Goal: Find specific page/section

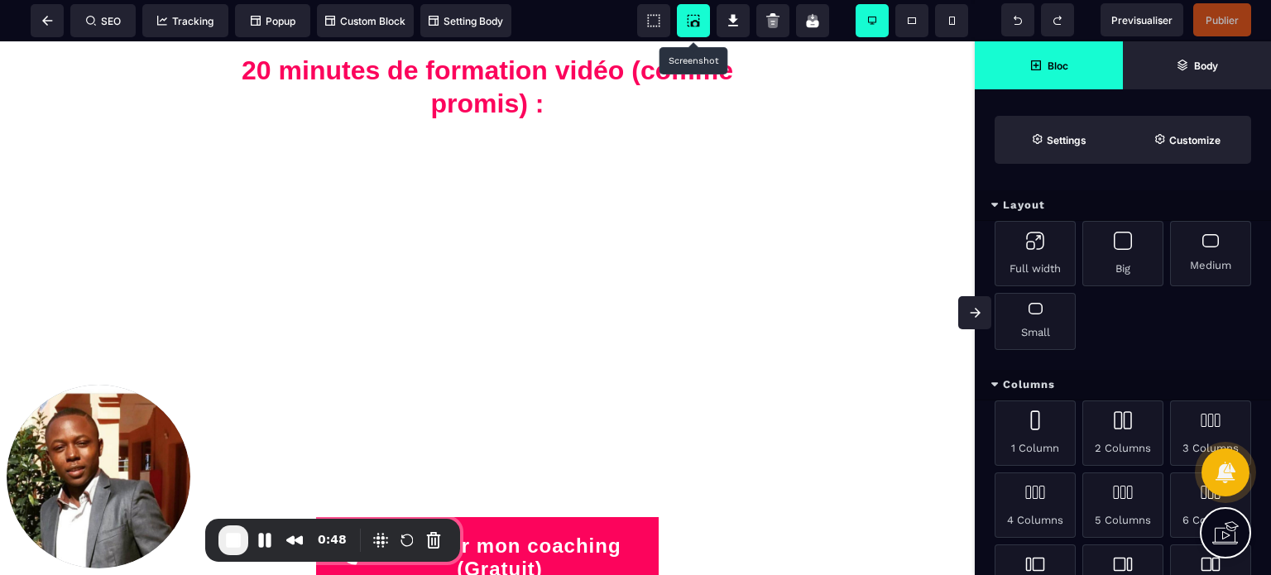
click at [686, 19] on icon at bounding box center [693, 20] width 17 height 17
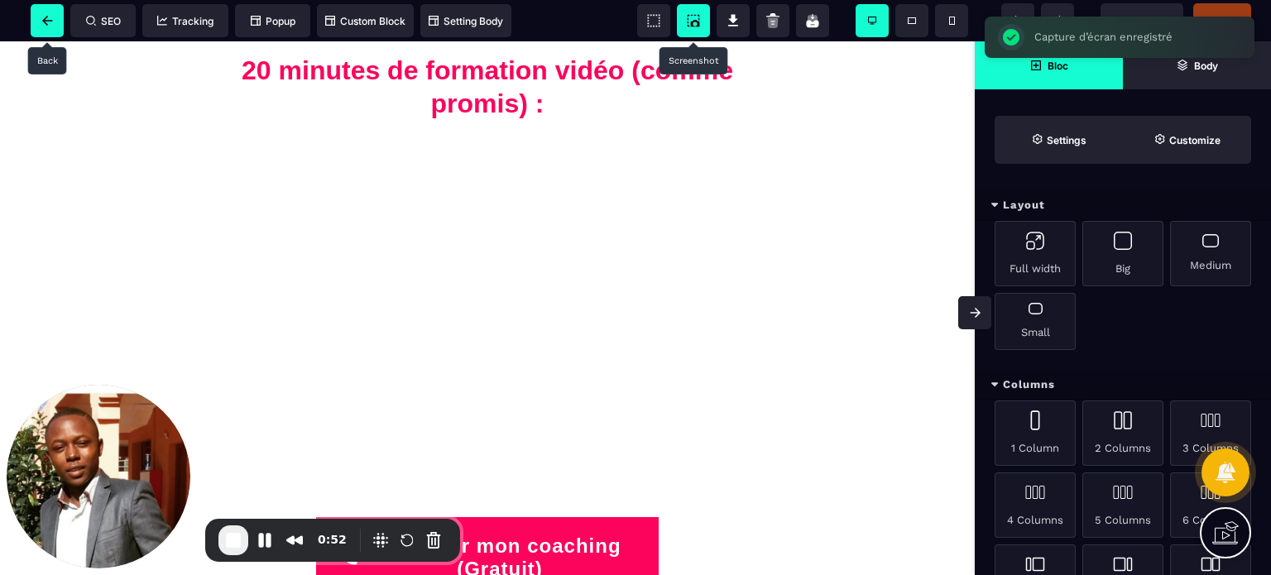
click at [50, 20] on icon at bounding box center [47, 21] width 10 height 10
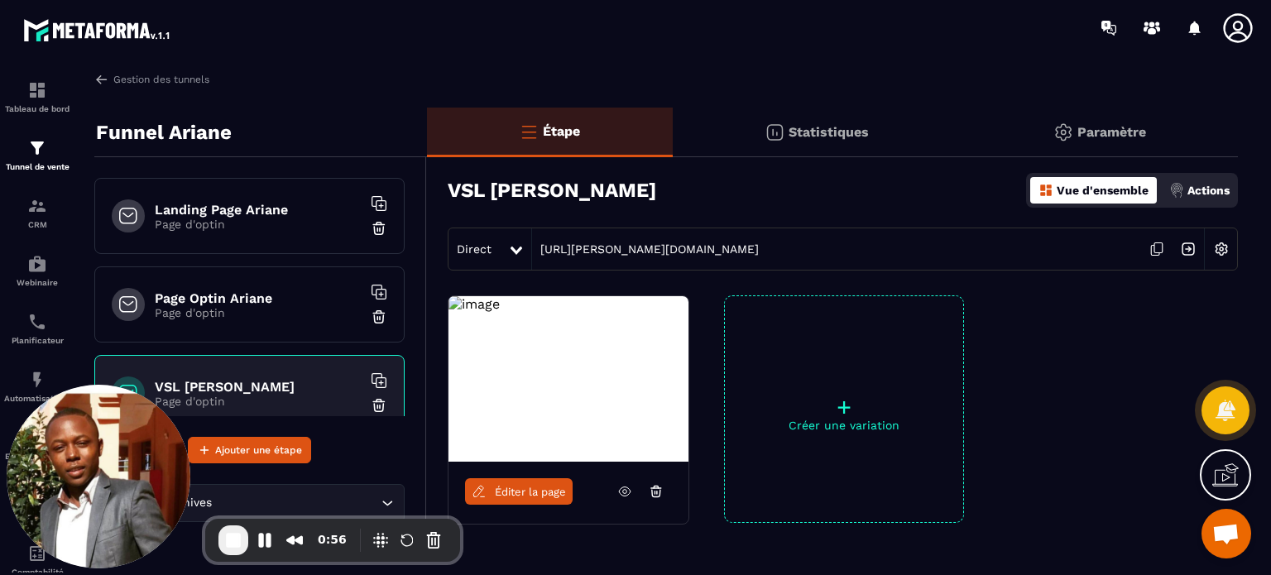
click at [502, 492] on span "Éditer la page" at bounding box center [530, 492] width 71 height 12
